Goal: Information Seeking & Learning: Learn about a topic

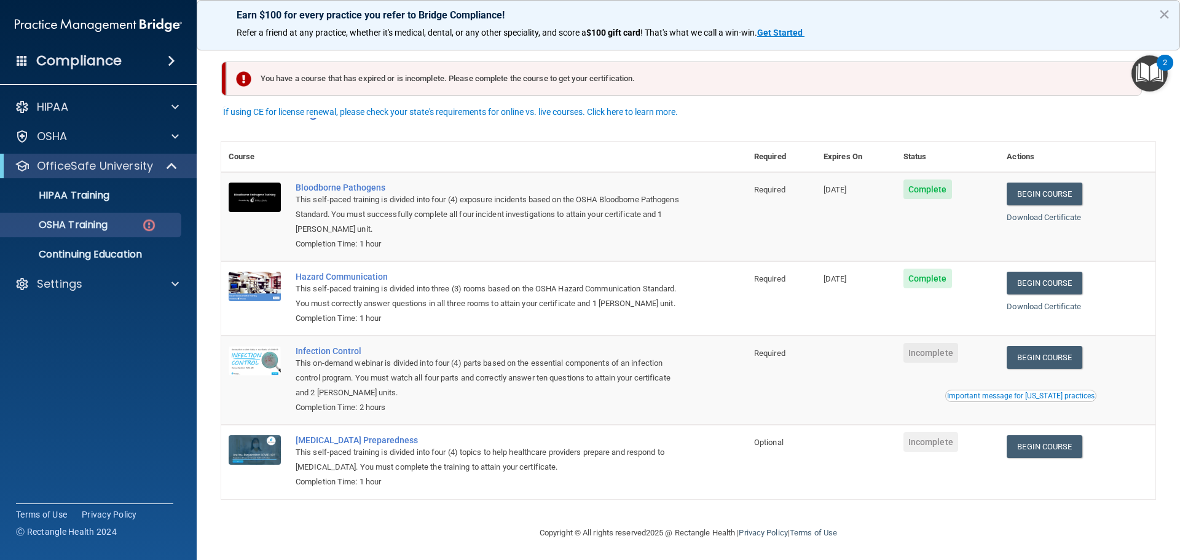
scroll to position [20, 0]
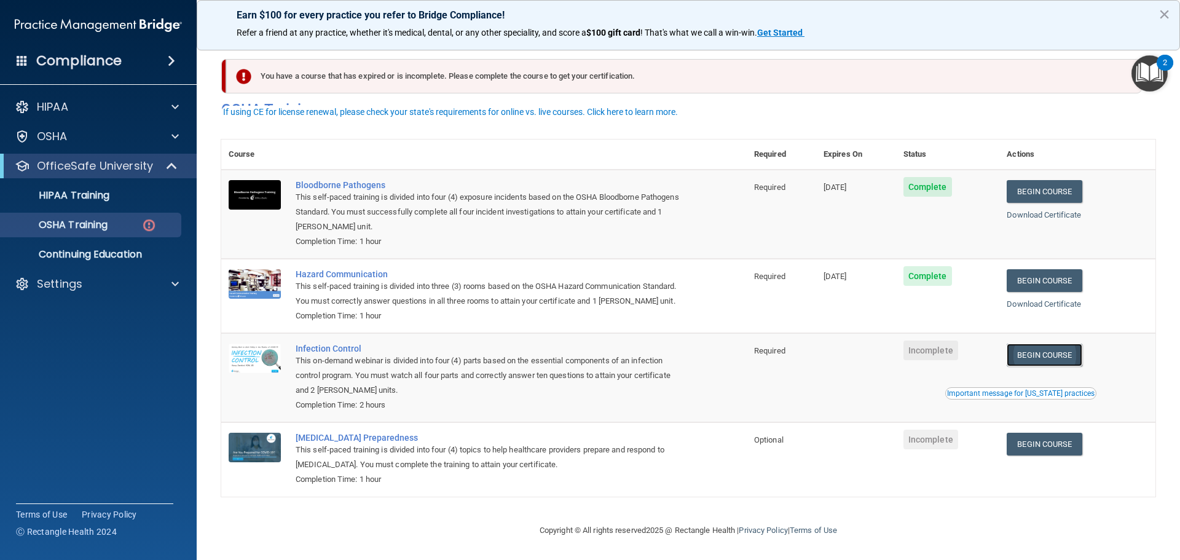
click at [1076, 355] on link "Begin Course" at bounding box center [1044, 355] width 75 height 23
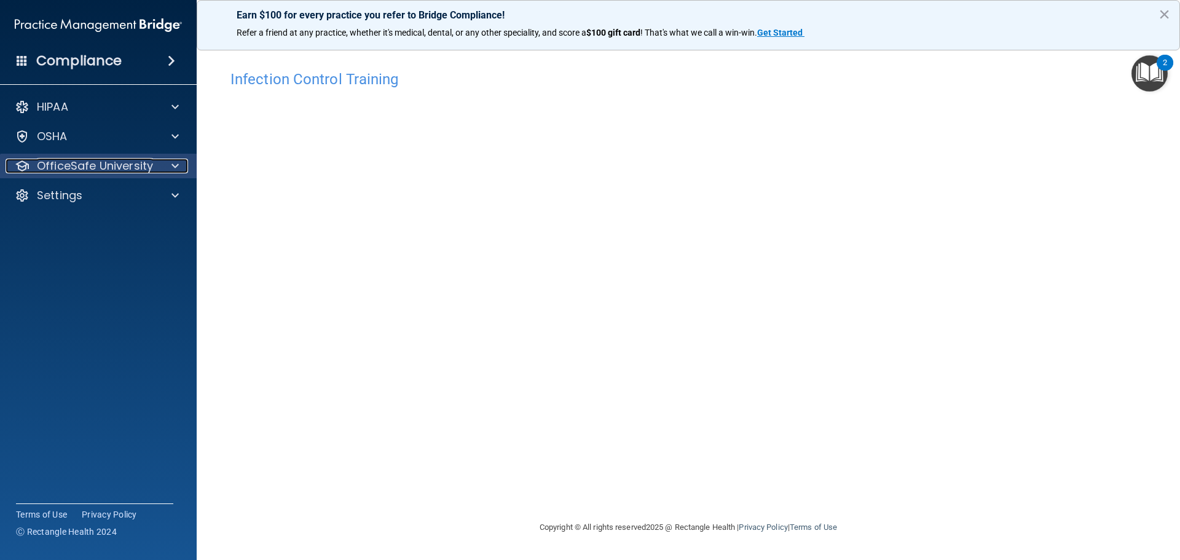
click at [164, 165] on div at bounding box center [173, 166] width 31 height 15
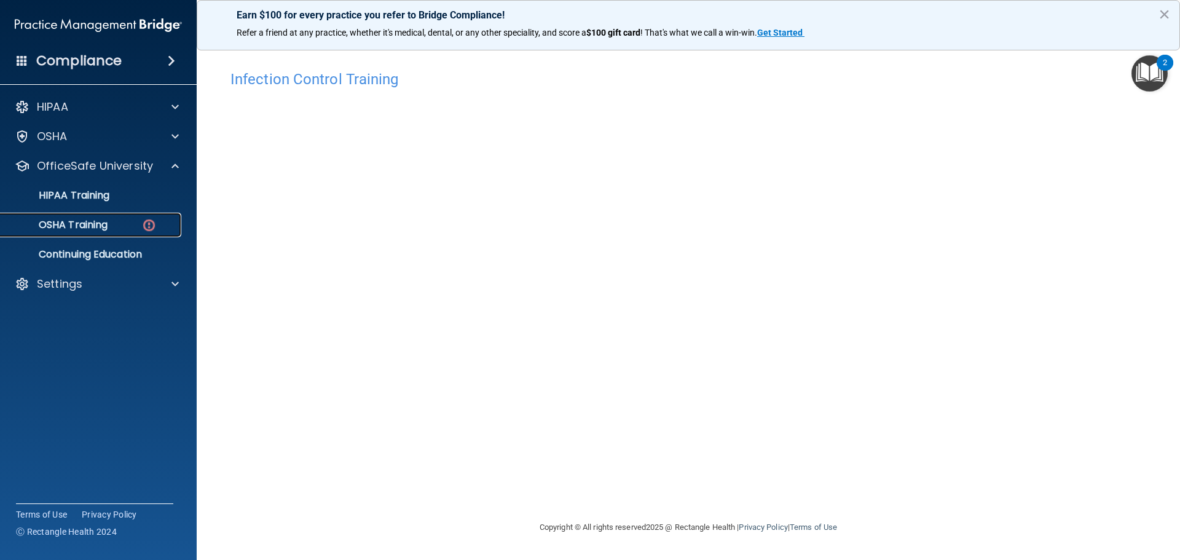
click at [149, 223] on img at bounding box center [148, 225] width 15 height 15
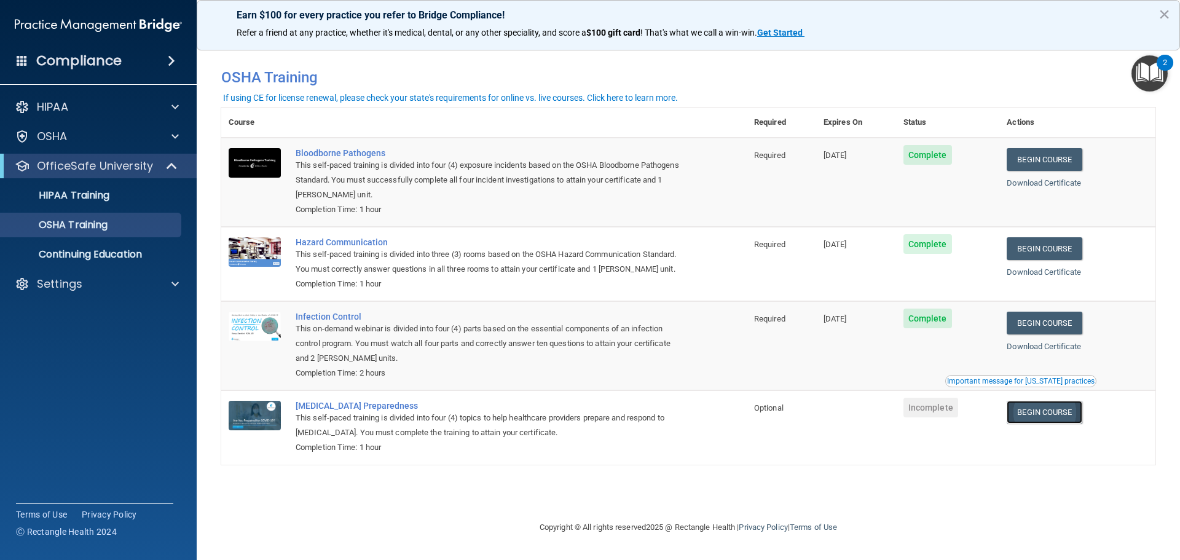
click at [1050, 412] on link "Begin Course" at bounding box center [1044, 412] width 75 height 23
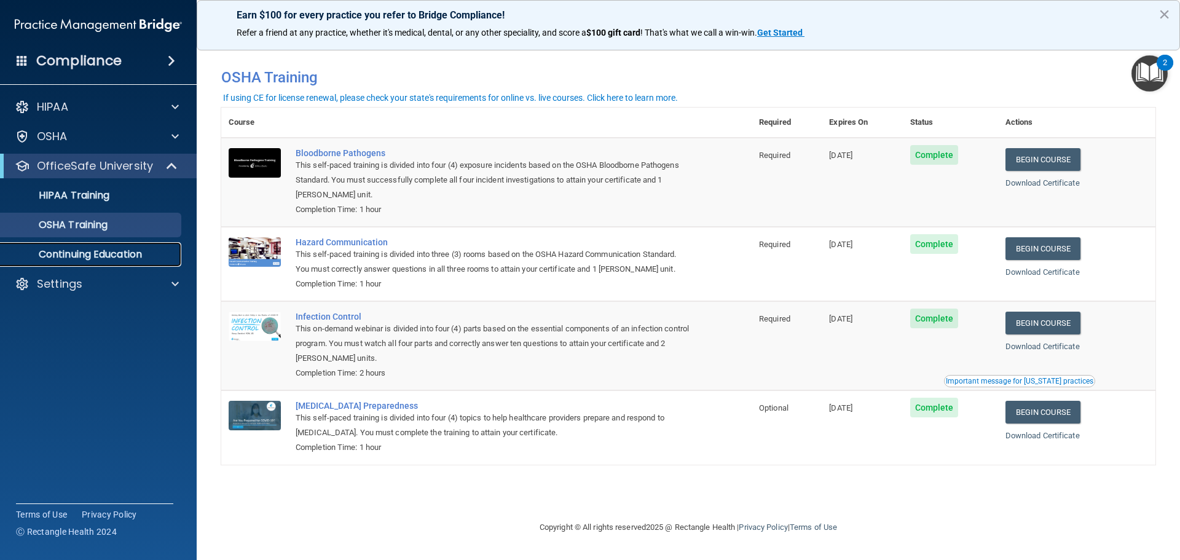
click at [115, 248] on p "Continuing Education" at bounding box center [92, 254] width 168 height 12
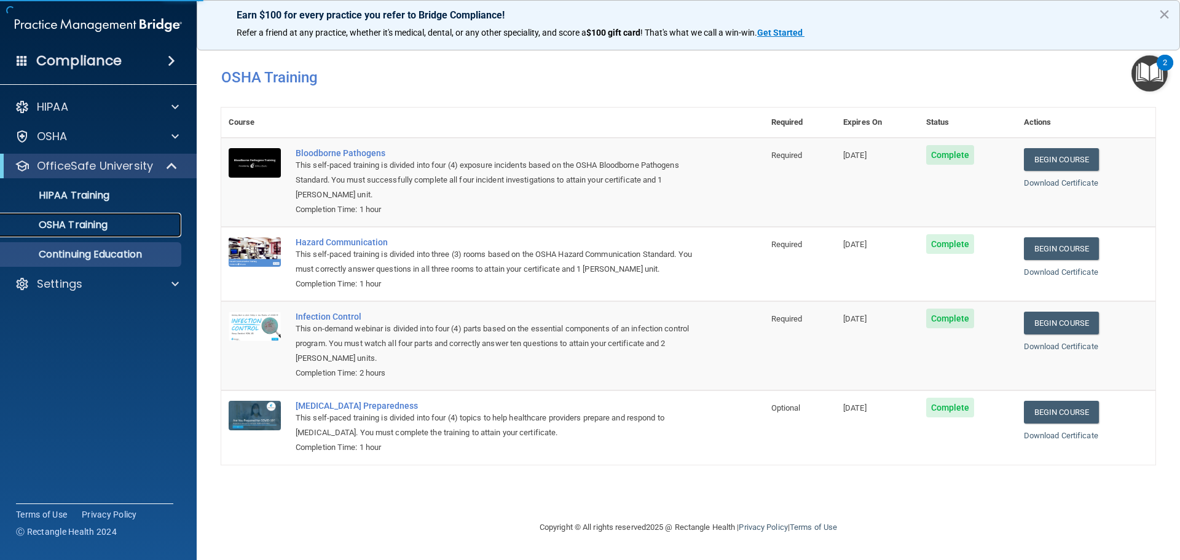
click at [149, 216] on link "OSHA Training" at bounding box center [85, 225] width 194 height 25
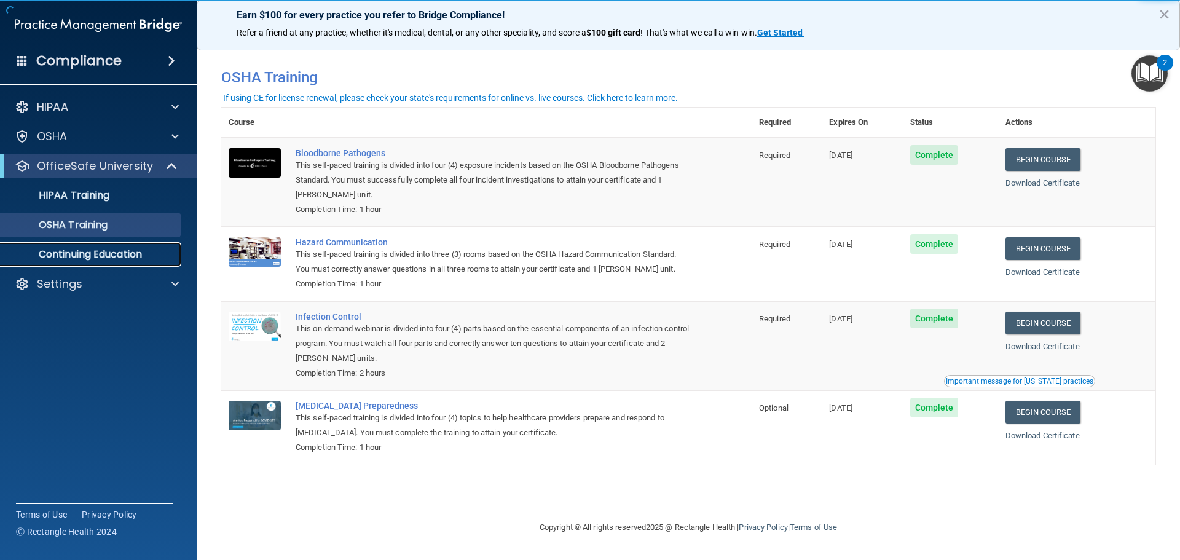
click at [119, 248] on p "Continuing Education" at bounding box center [92, 254] width 168 height 12
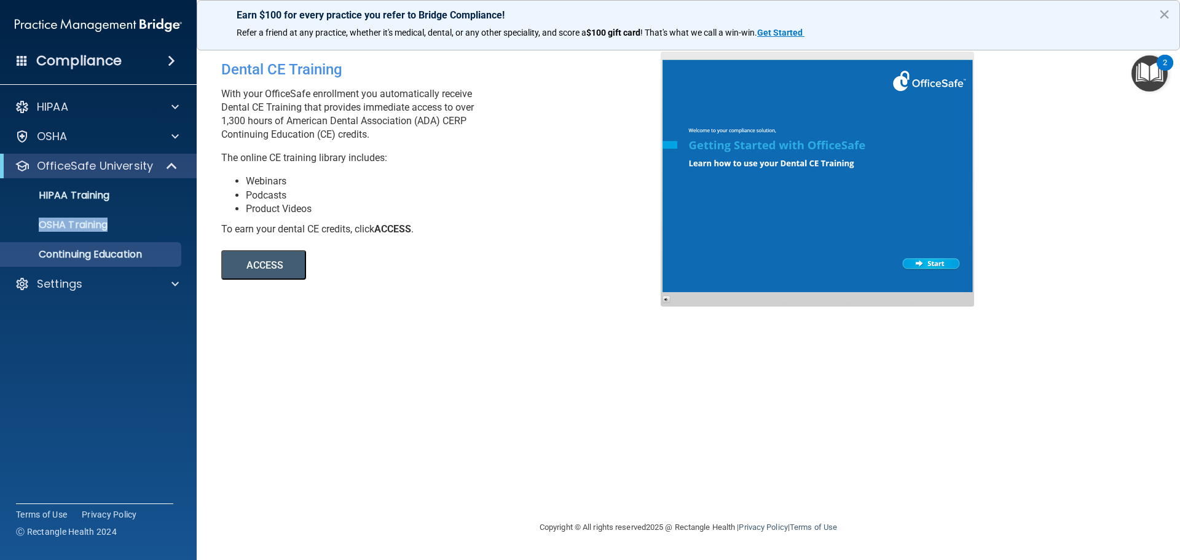
click at [149, 209] on ul "HIPAA Training OSHA Training Continuing Education" at bounding box center [99, 222] width 223 height 89
click at [149, 202] on link "HIPAA Training" at bounding box center [85, 195] width 194 height 25
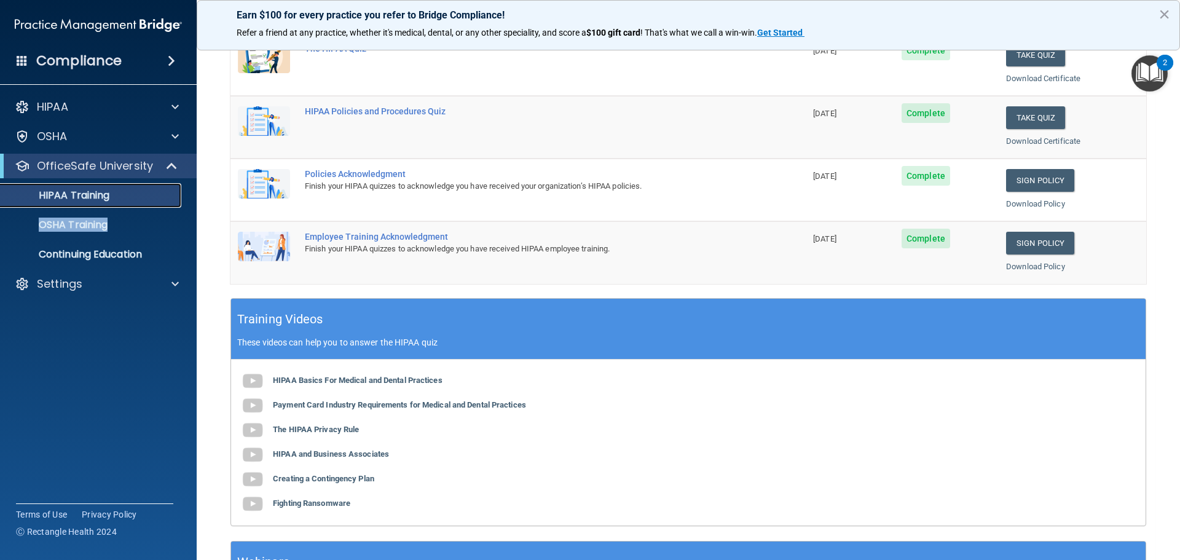
scroll to position [366, 0]
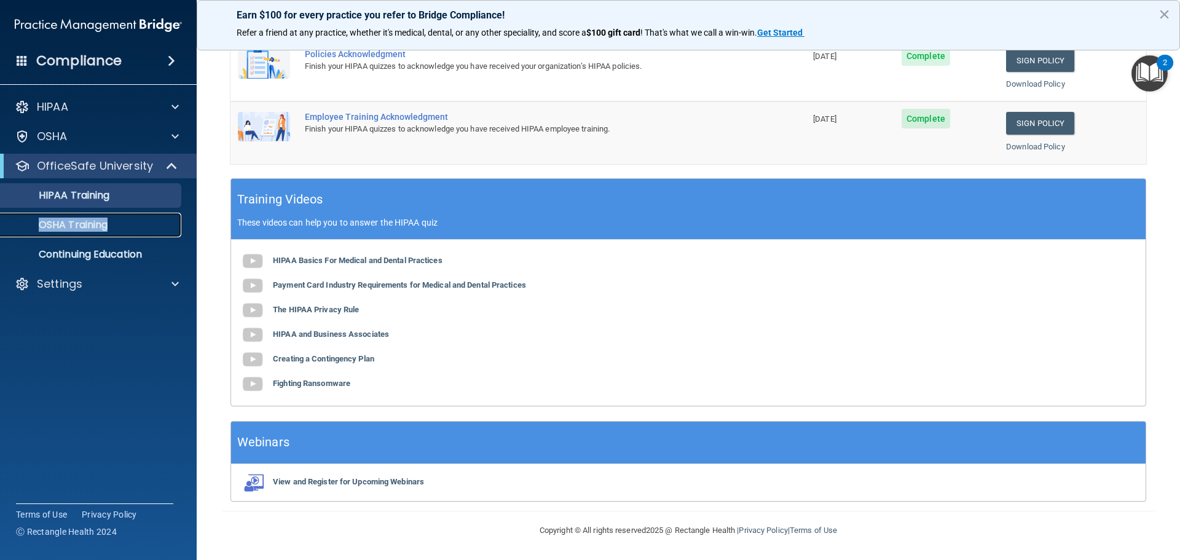
click at [97, 227] on p "OSHA Training" at bounding box center [58, 225] width 100 height 12
